Goal: Navigation & Orientation: Understand site structure

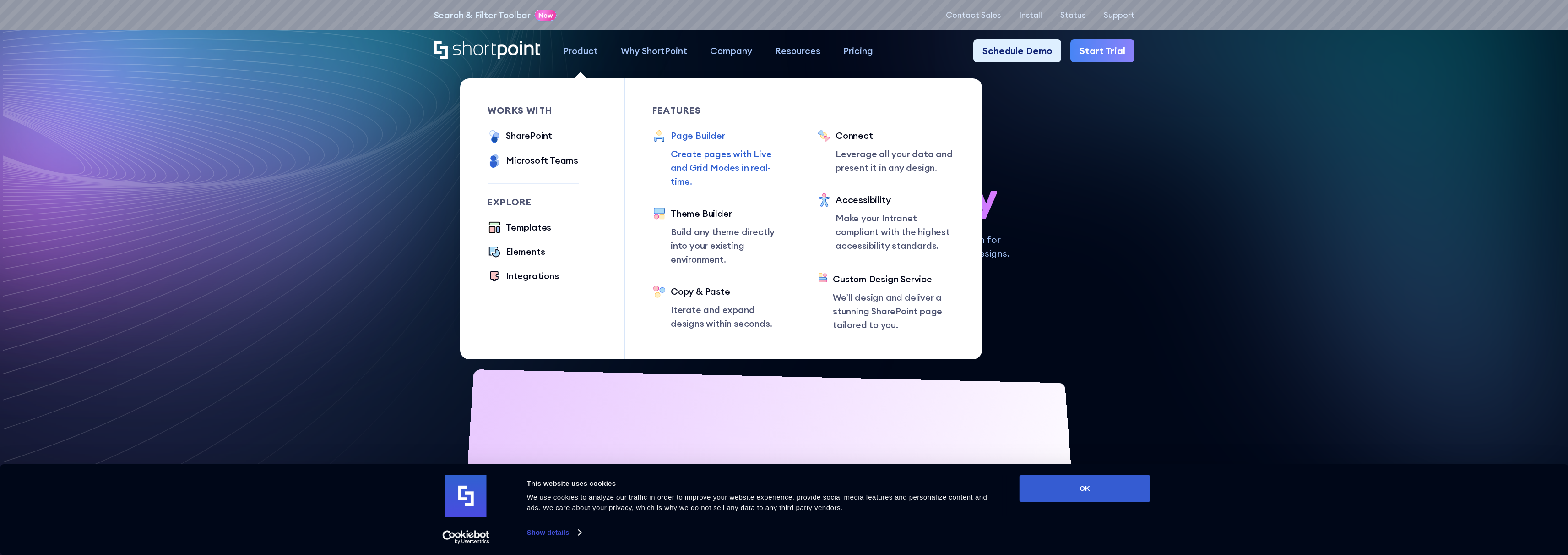
click at [695, 137] on div "Page Builder" at bounding box center [731, 136] width 119 height 13
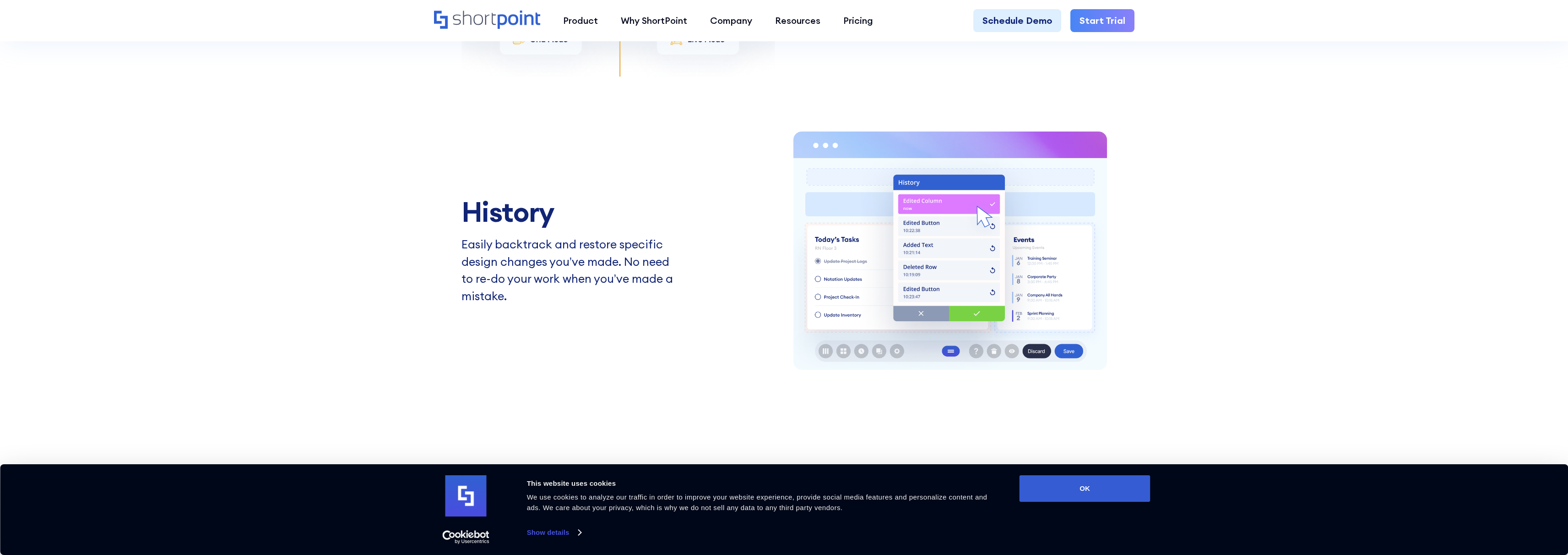
scroll to position [2153, 0]
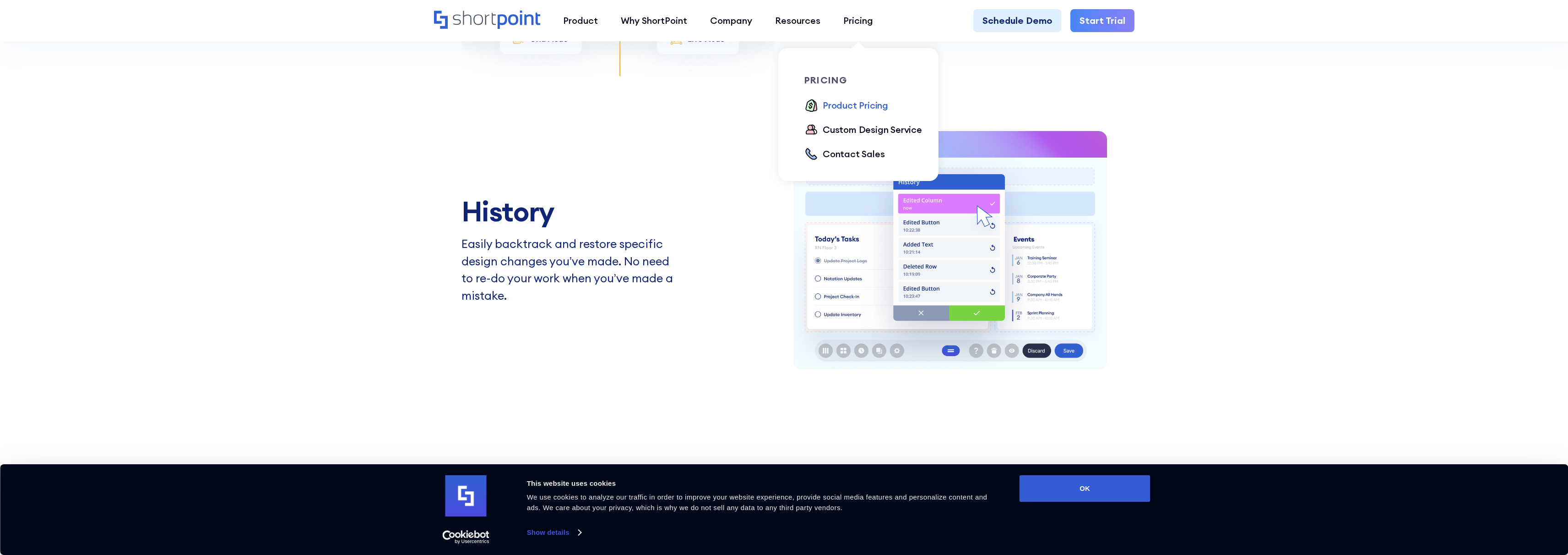
click at [860, 103] on div "Product Pricing" at bounding box center [856, 105] width 66 height 13
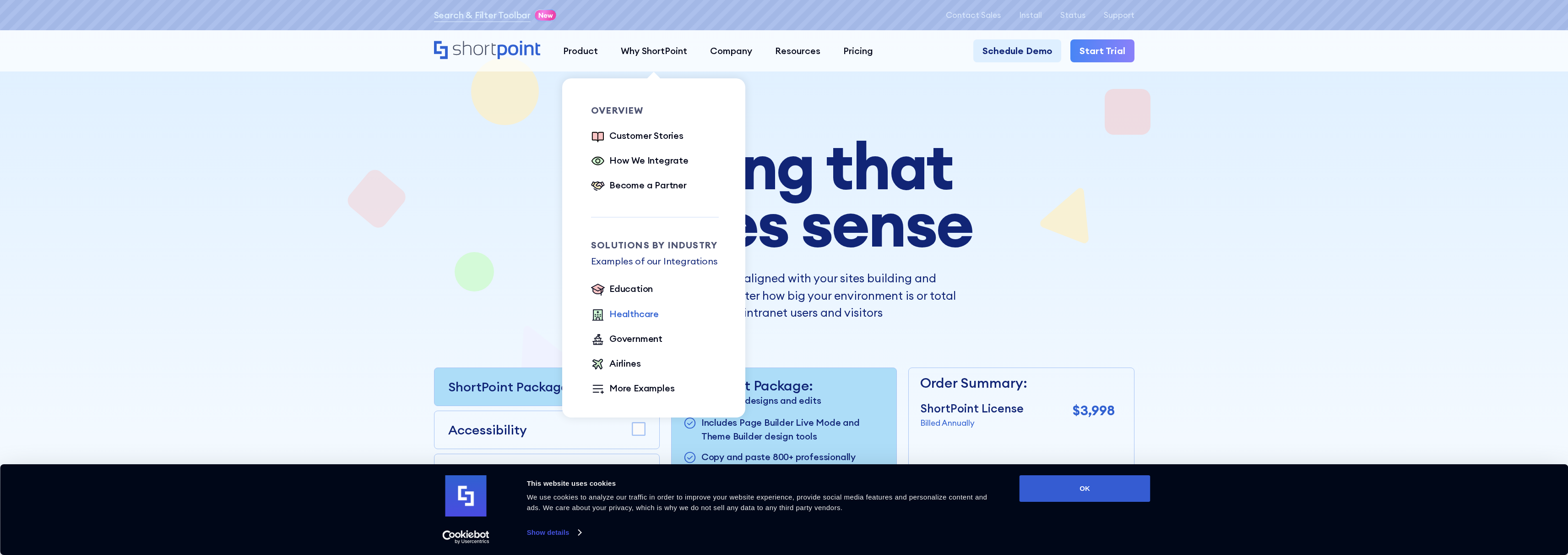
click at [638, 311] on div "Healthcare" at bounding box center [634, 313] width 49 height 13
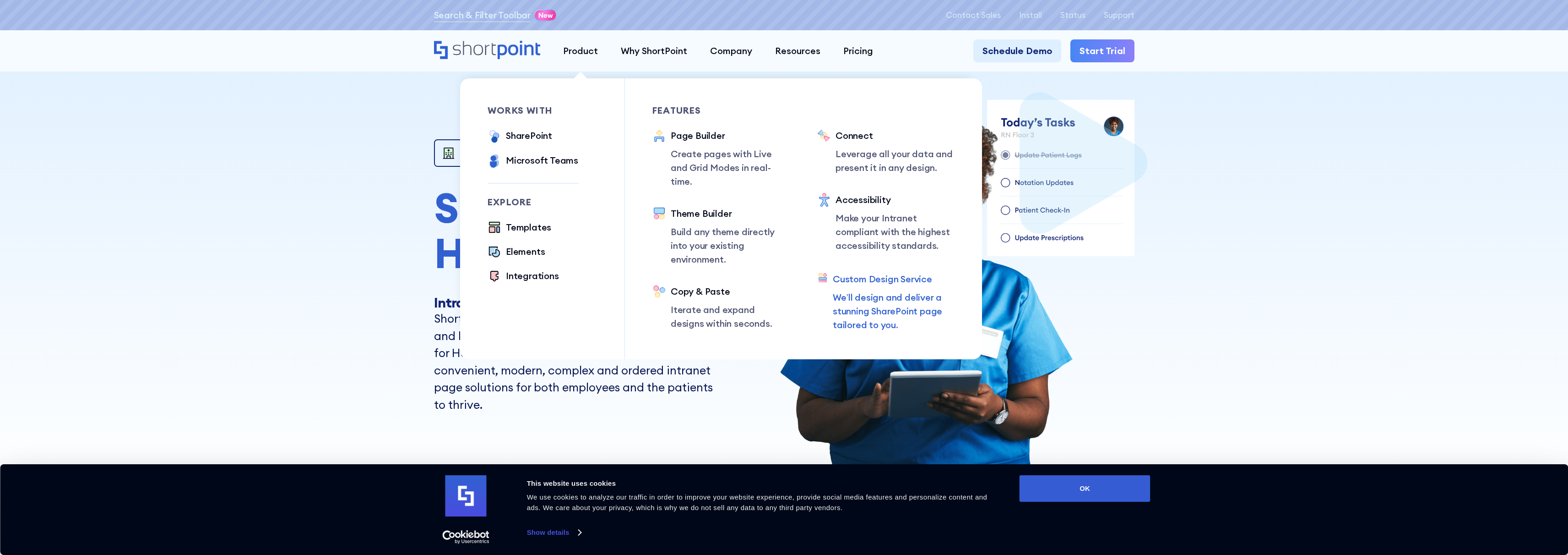
click at [894, 280] on div "Custom Design Service" at bounding box center [893, 279] width 122 height 13
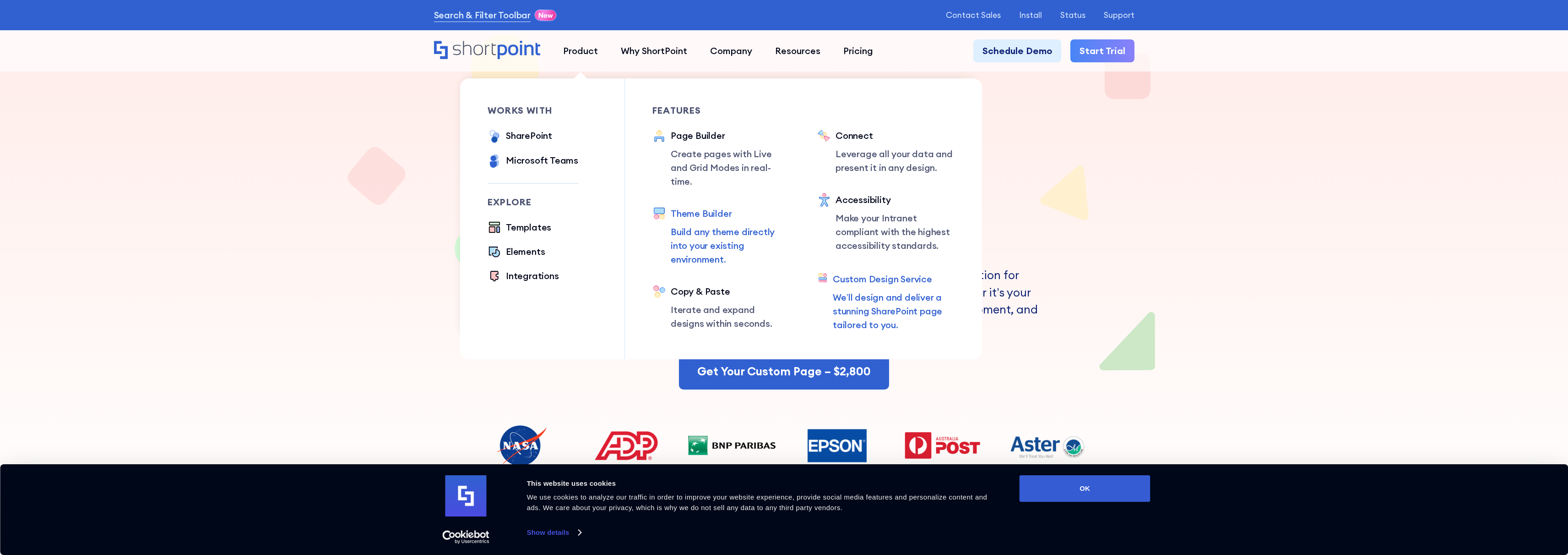
click at [705, 207] on div "Theme Builder" at bounding box center [731, 213] width 119 height 13
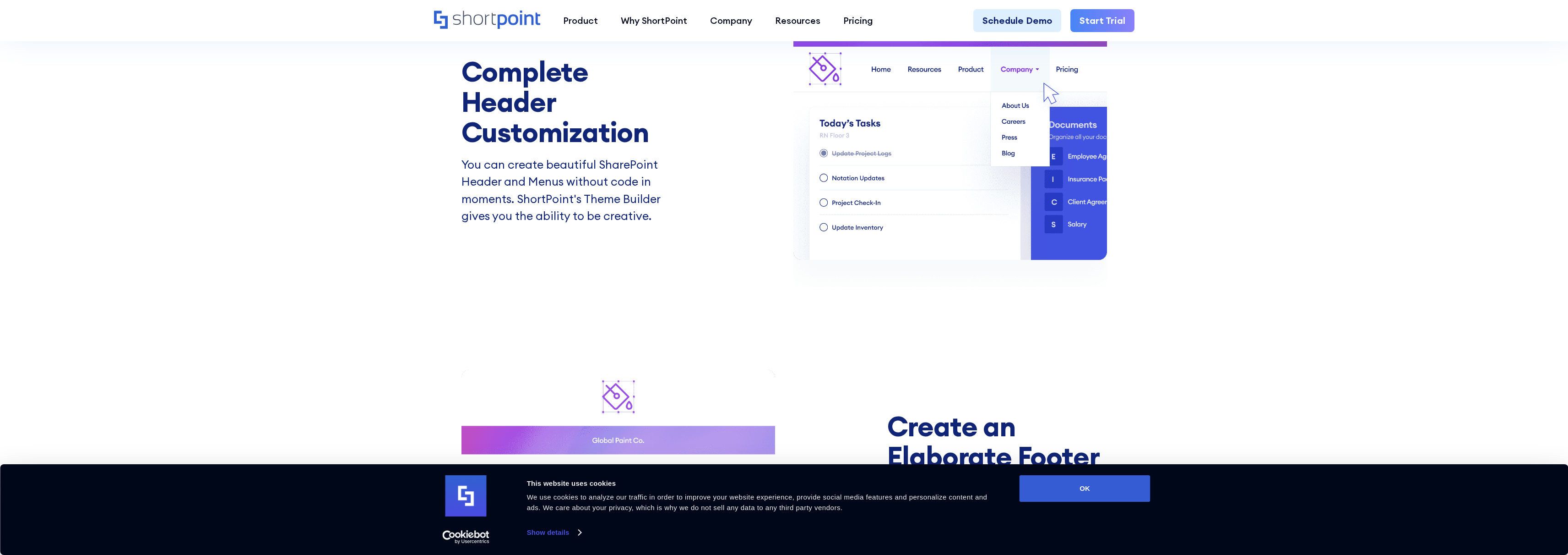
scroll to position [2016, 0]
